Goal: Task Accomplishment & Management: Manage account settings

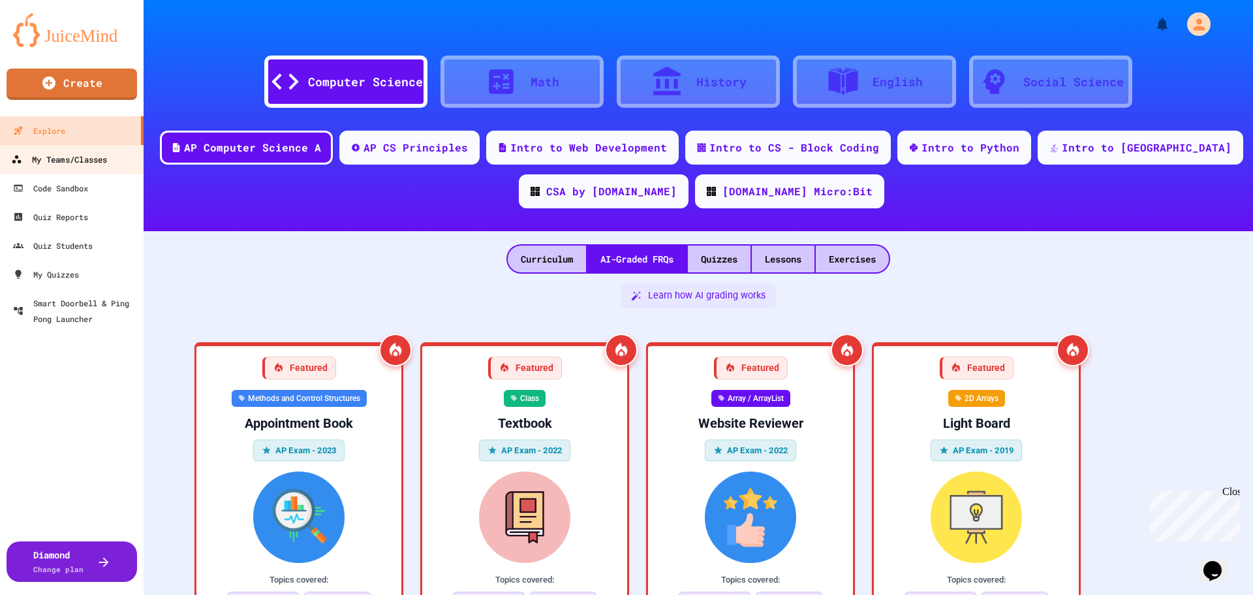
click at [82, 151] on div "My Teams/Classes" at bounding box center [59, 159] width 96 height 16
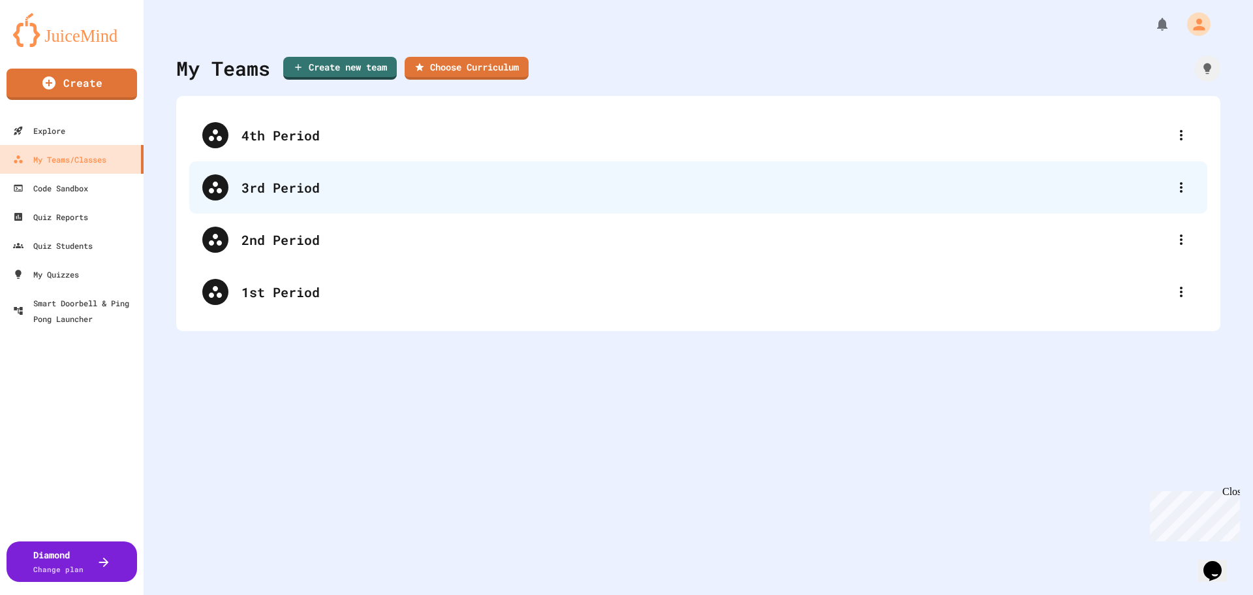
click at [276, 189] on div "3rd Period" at bounding box center [705, 188] width 927 height 20
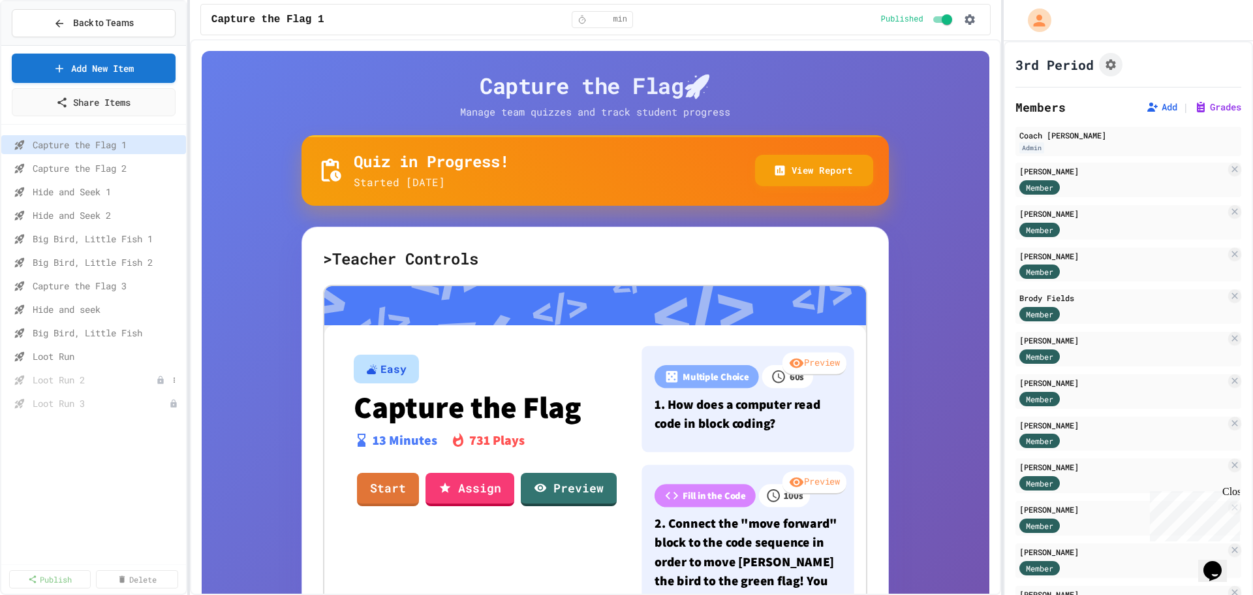
click at [161, 379] on icon at bounding box center [160, 379] width 6 height 8
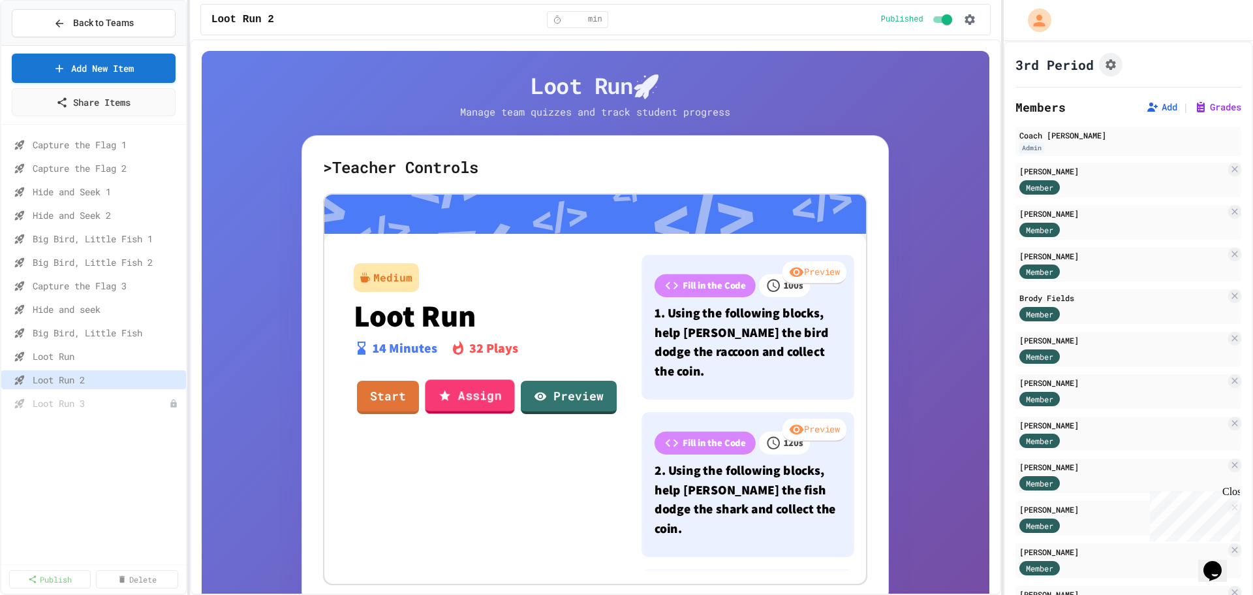
click at [482, 386] on link "Assign" at bounding box center [470, 397] width 89 height 34
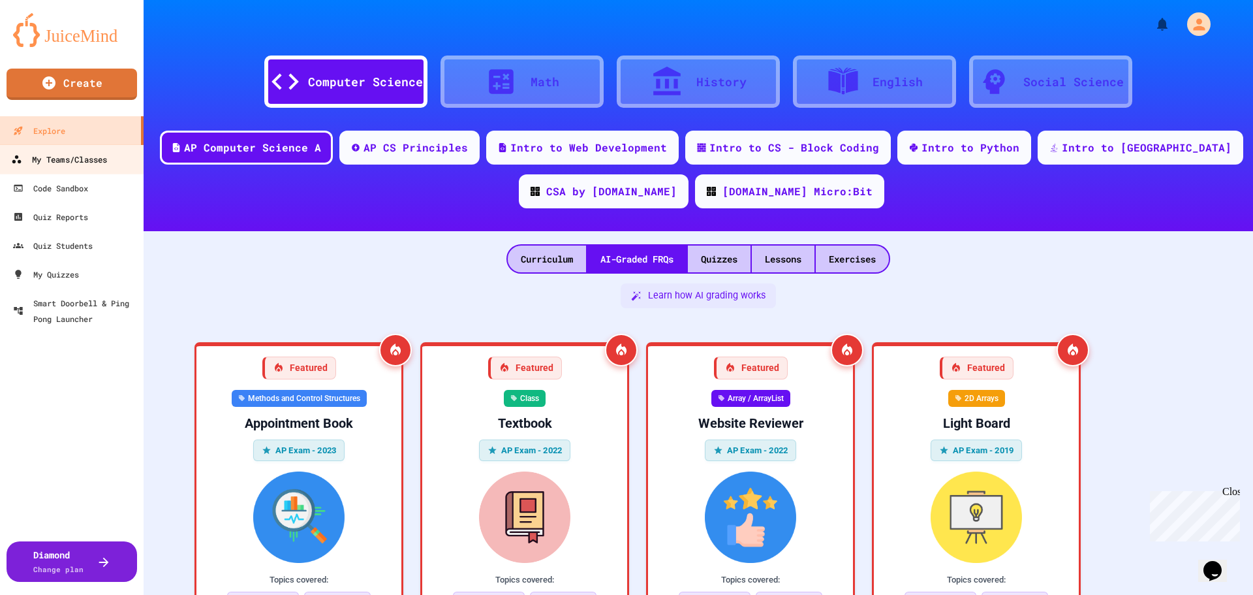
click at [48, 153] on div "My Teams/Classes" at bounding box center [59, 159] width 96 height 16
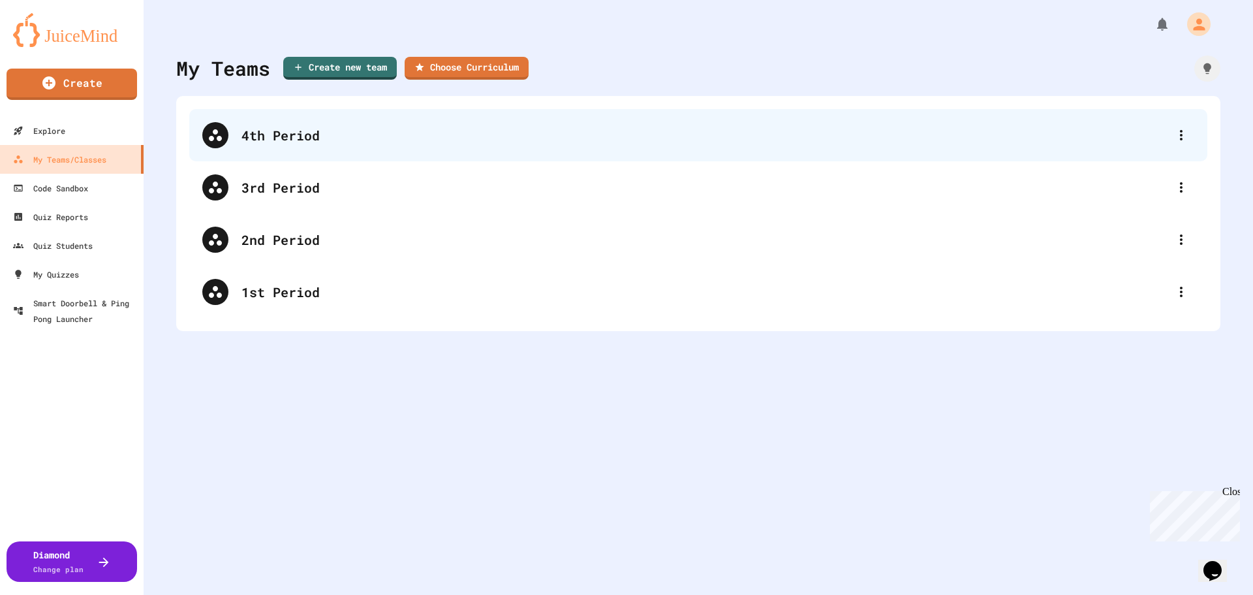
click at [268, 133] on div "4th Period" at bounding box center [705, 135] width 927 height 20
